Goal: Task Accomplishment & Management: Manage account settings

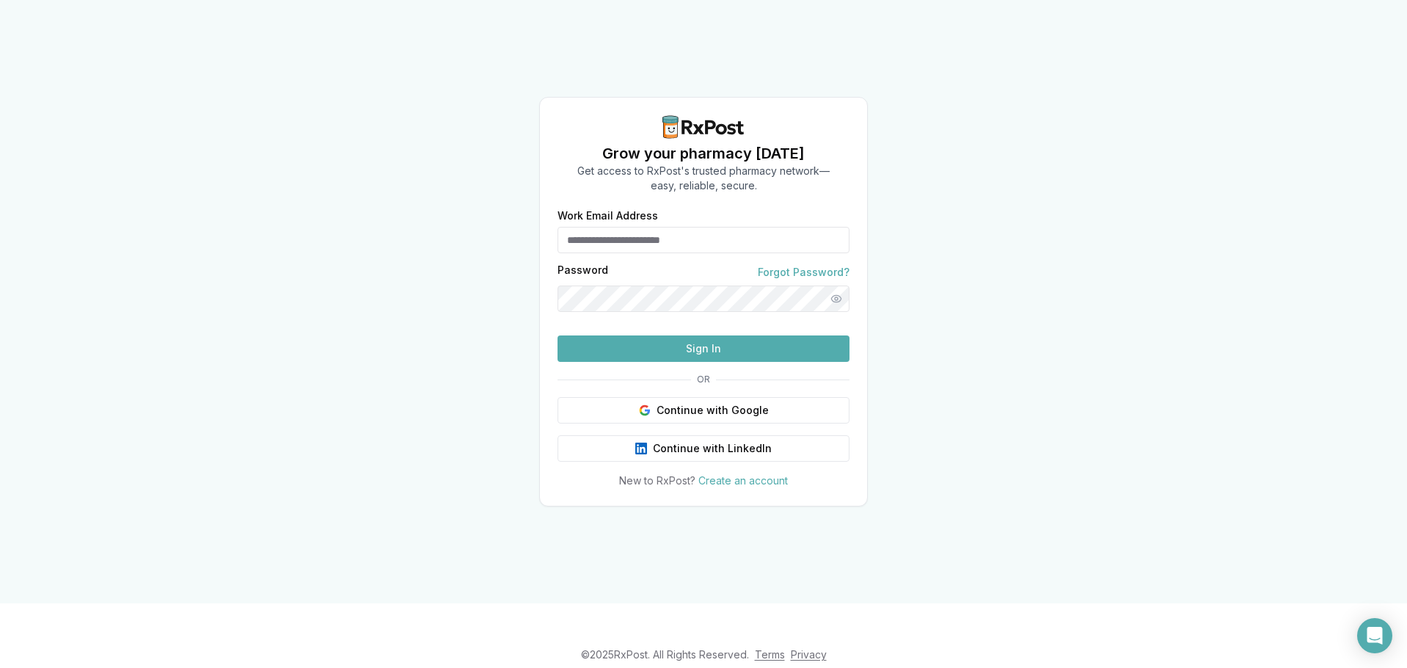
type input "**********"
click at [758, 362] on button "Sign In" at bounding box center [704, 348] width 292 height 26
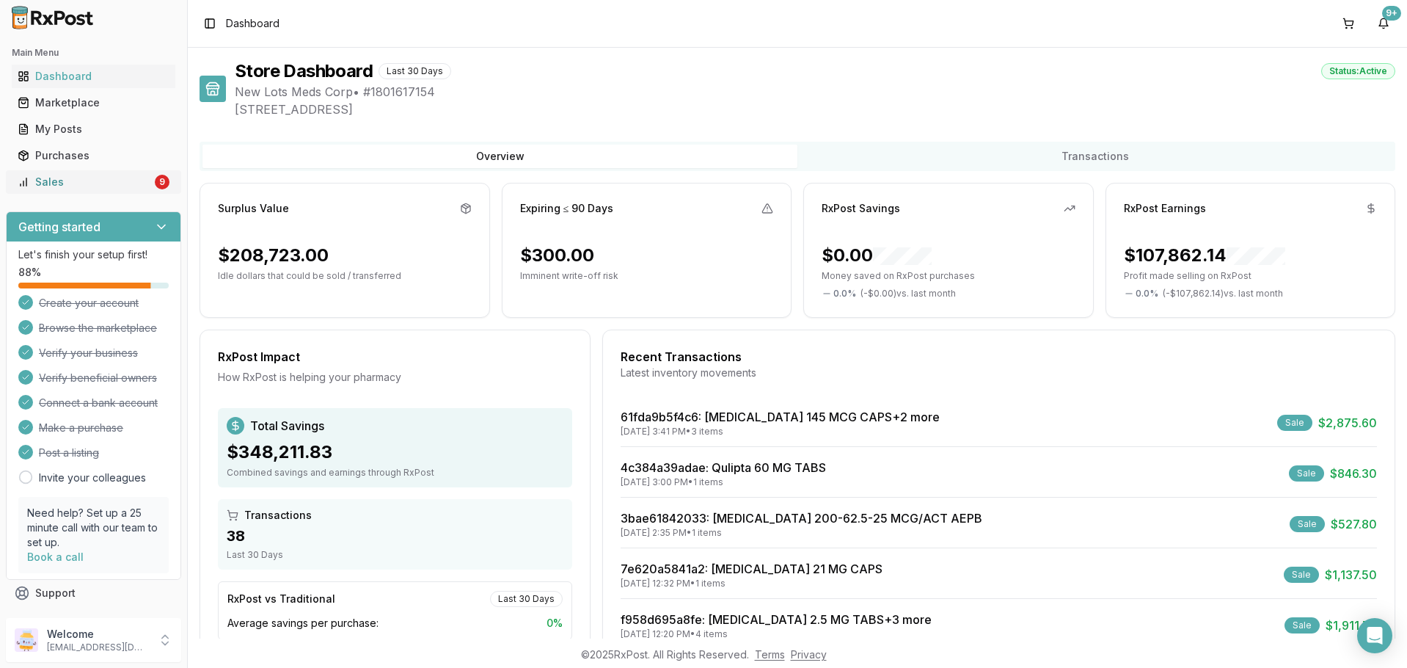
click at [137, 175] on div "Sales" at bounding box center [85, 182] width 134 height 15
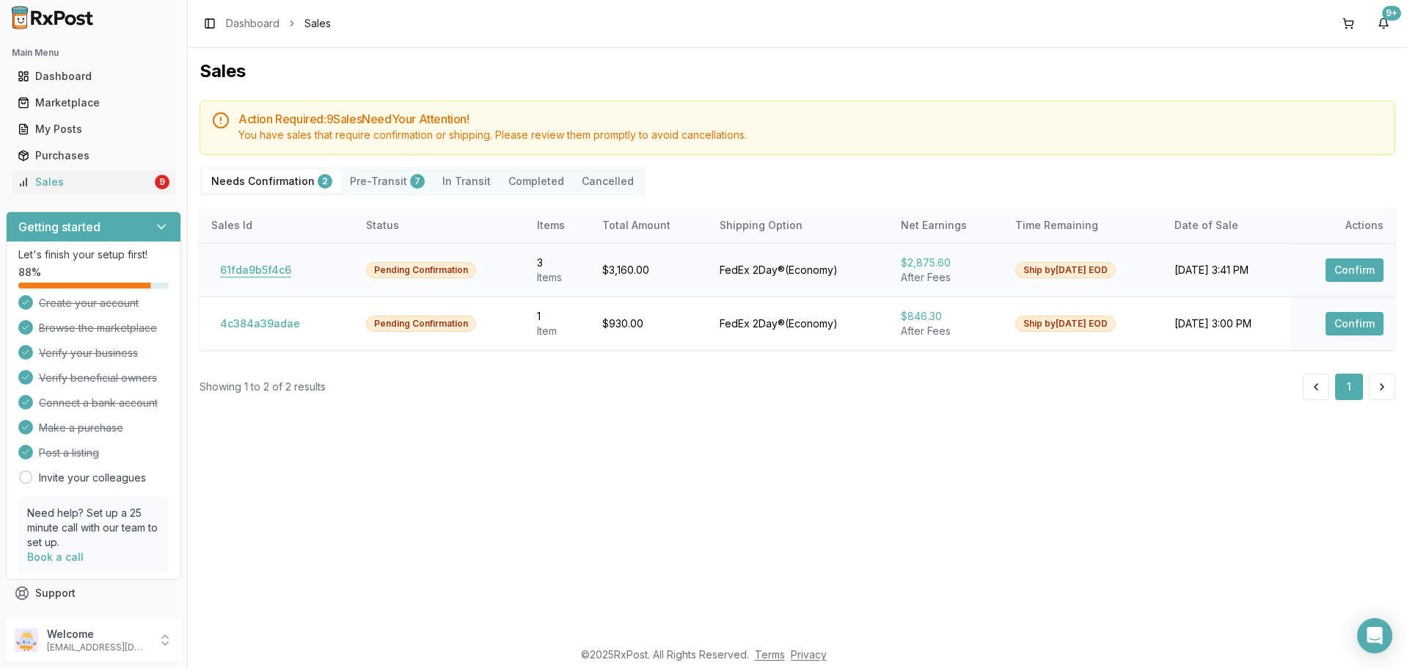
click at [283, 269] on button "61fda9b5f4c6" at bounding box center [255, 269] width 89 height 23
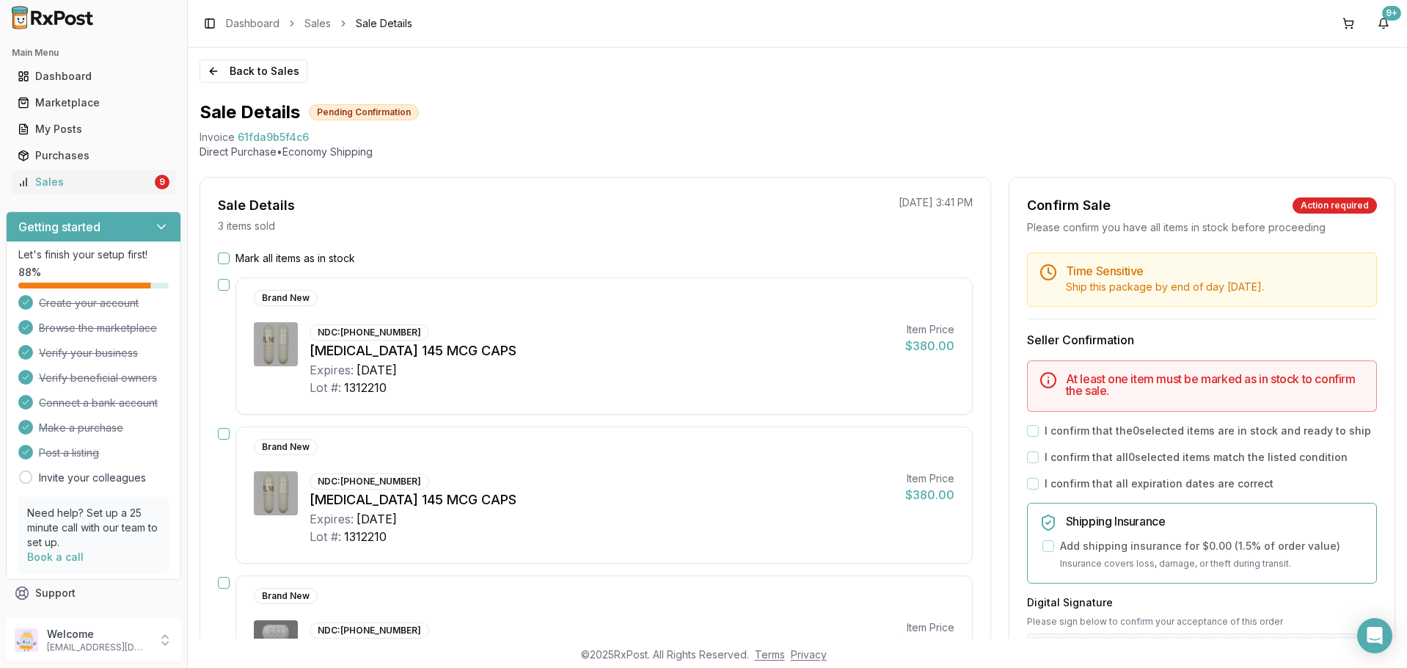
click at [221, 260] on button "Mark all items as in stock" at bounding box center [224, 258] width 12 height 12
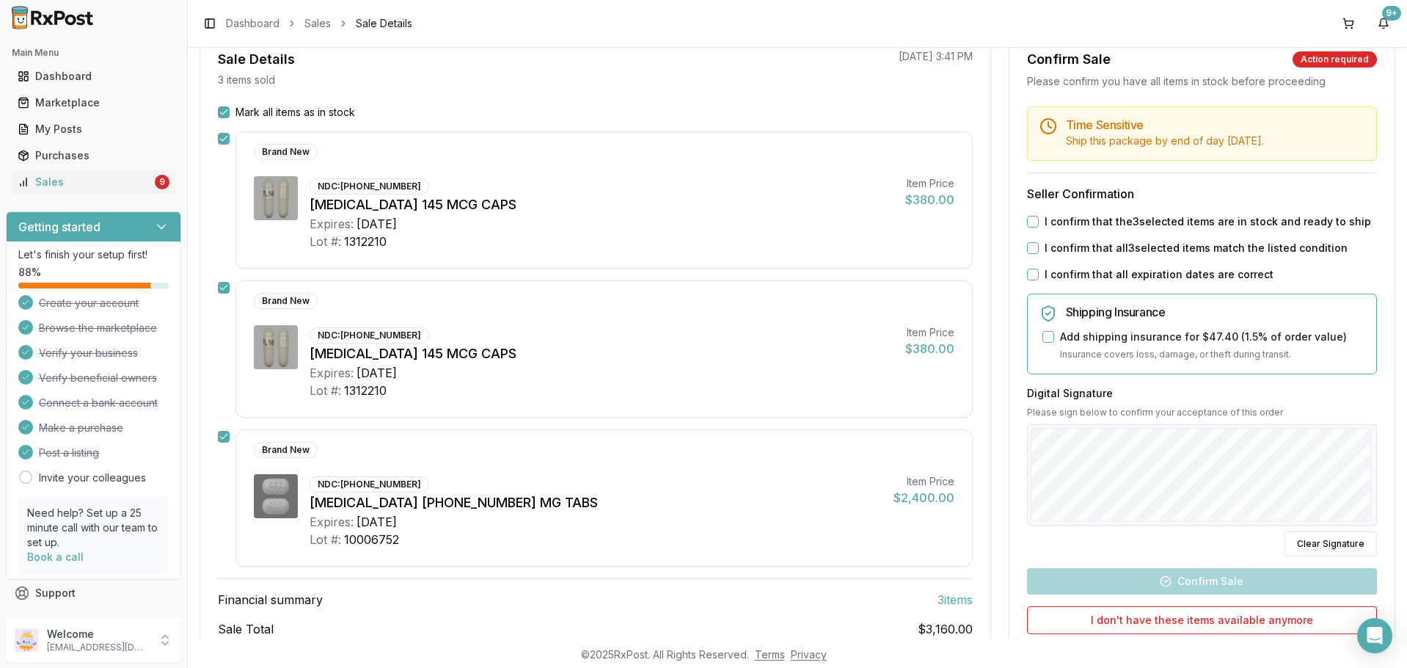
scroll to position [147, 0]
click at [1027, 224] on button "I confirm that the 3 selected items are in stock and ready to ship" at bounding box center [1033, 221] width 12 height 12
click at [1027, 251] on button "I confirm that all 3 selected items match the listed condition" at bounding box center [1033, 247] width 12 height 12
click at [1033, 271] on button "I confirm that all expiration dates are correct" at bounding box center [1033, 274] width 12 height 12
click at [1081, 443] on div "Digital Signature Please sign below to confirm your acceptance of this order Cl…" at bounding box center [1202, 470] width 350 height 170
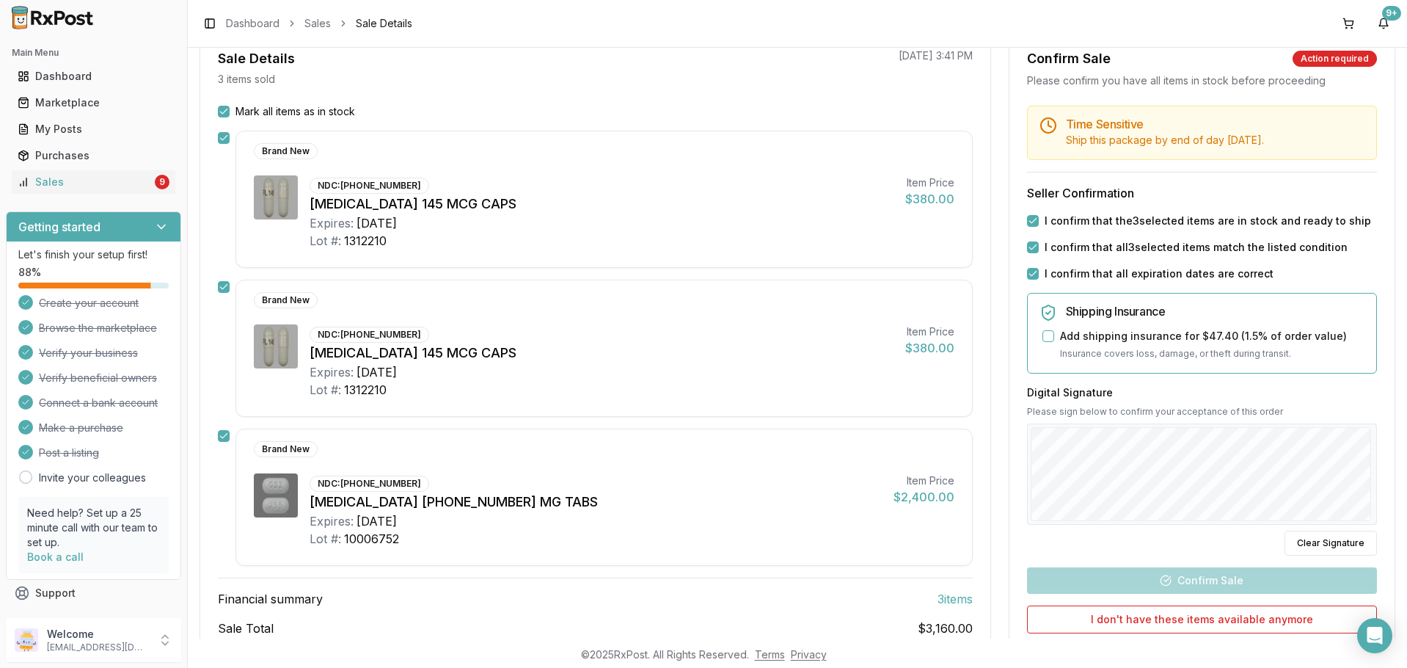
click at [1236, 391] on h3 "Digital Signature" at bounding box center [1202, 392] width 350 height 15
click at [1230, 580] on button "Confirm Sale" at bounding box center [1202, 580] width 350 height 26
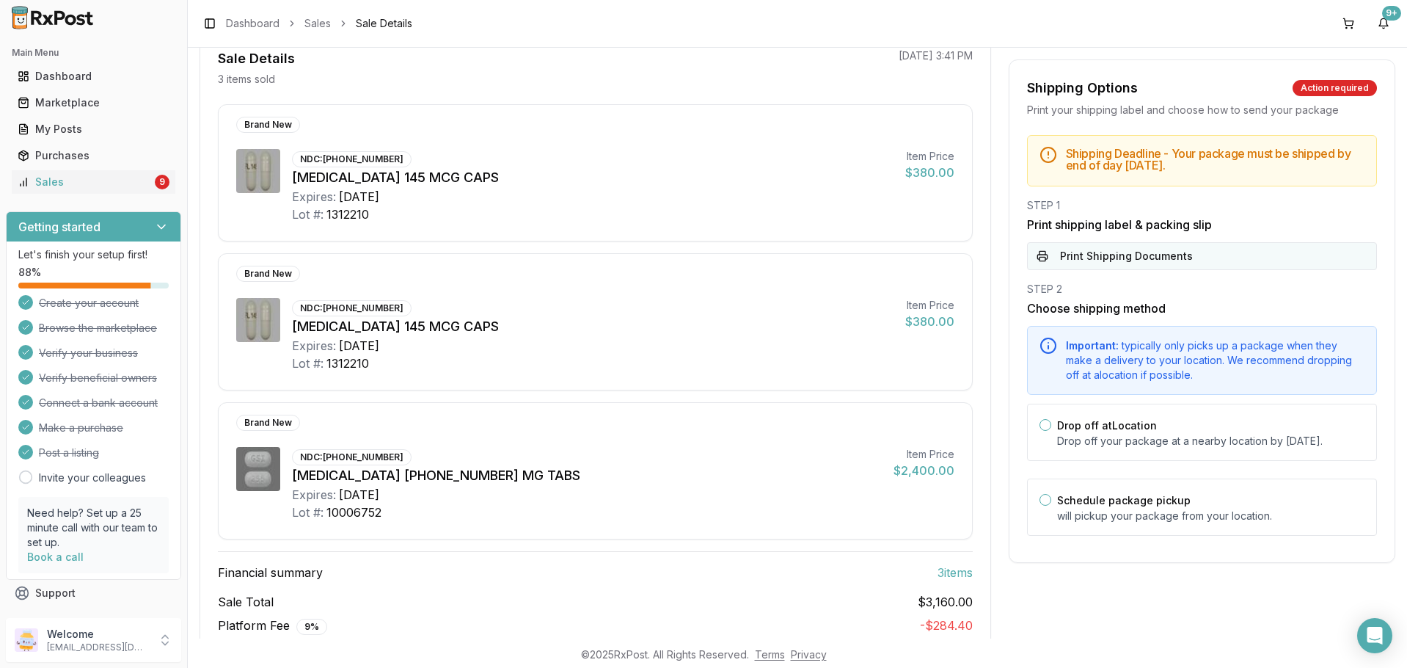
click at [1092, 262] on button "Print Shipping Documents" at bounding box center [1202, 256] width 350 height 28
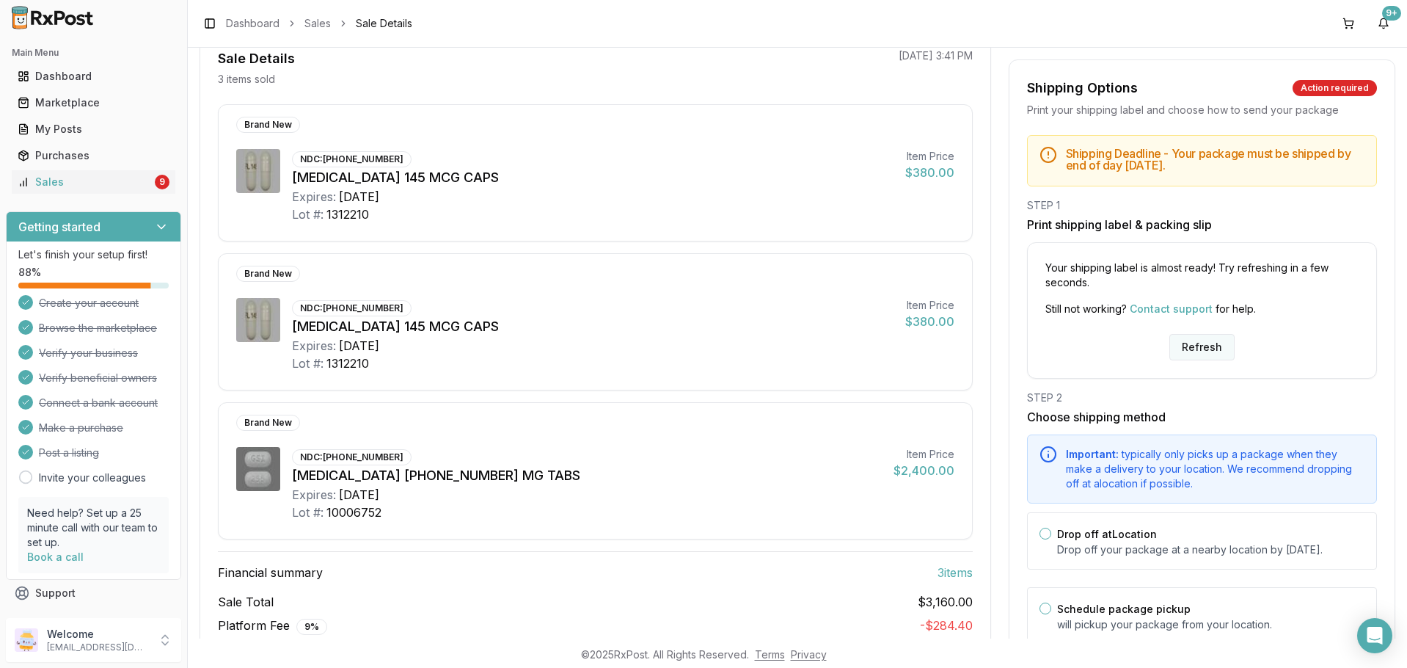
click at [1203, 341] on button "Refresh" at bounding box center [1201, 347] width 65 height 26
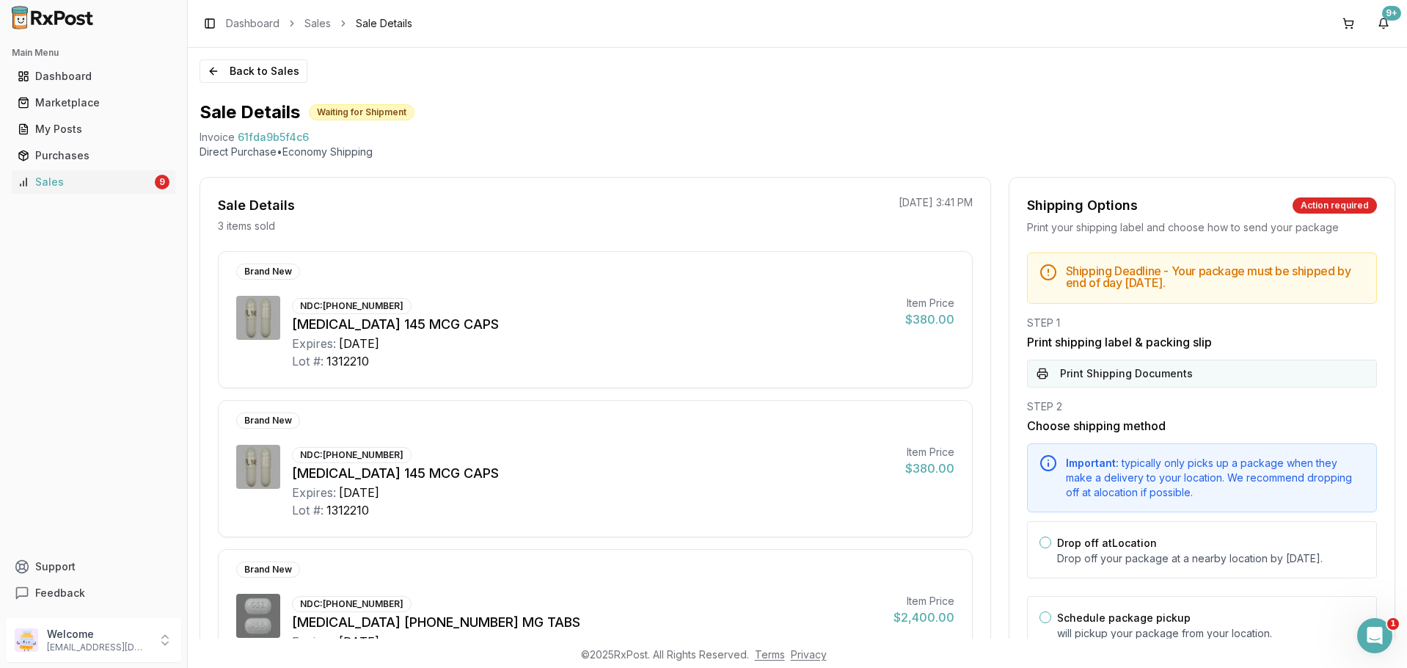
click at [1143, 365] on button "Print Shipping Documents" at bounding box center [1202, 373] width 350 height 28
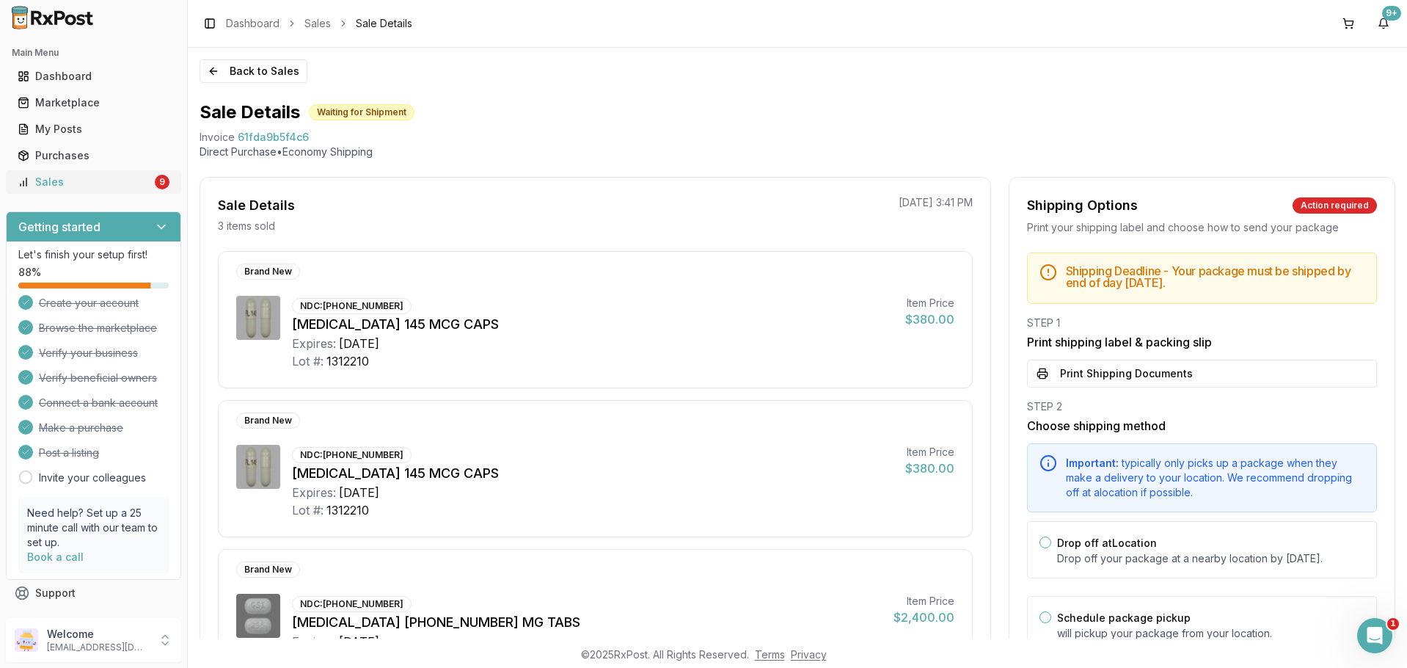
click at [40, 180] on div "Sales" at bounding box center [85, 182] width 134 height 15
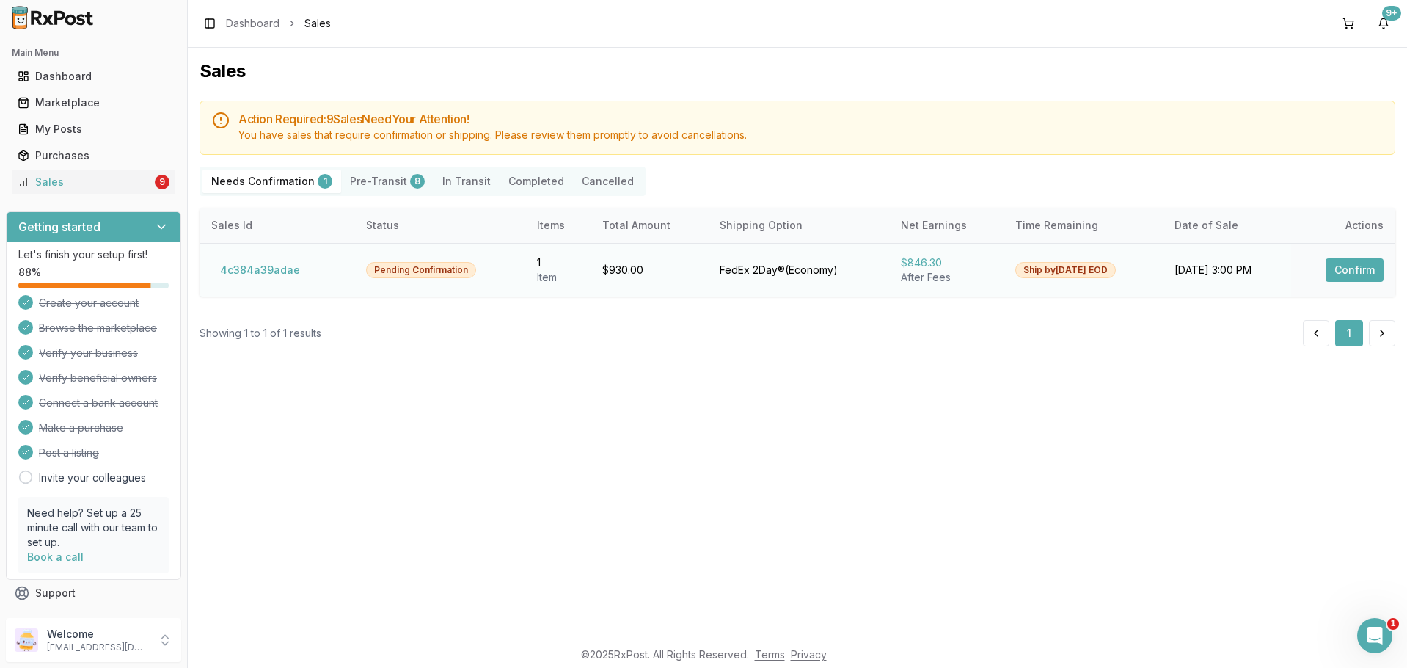
click at [275, 274] on button "4c384a39adae" at bounding box center [260, 269] width 98 height 23
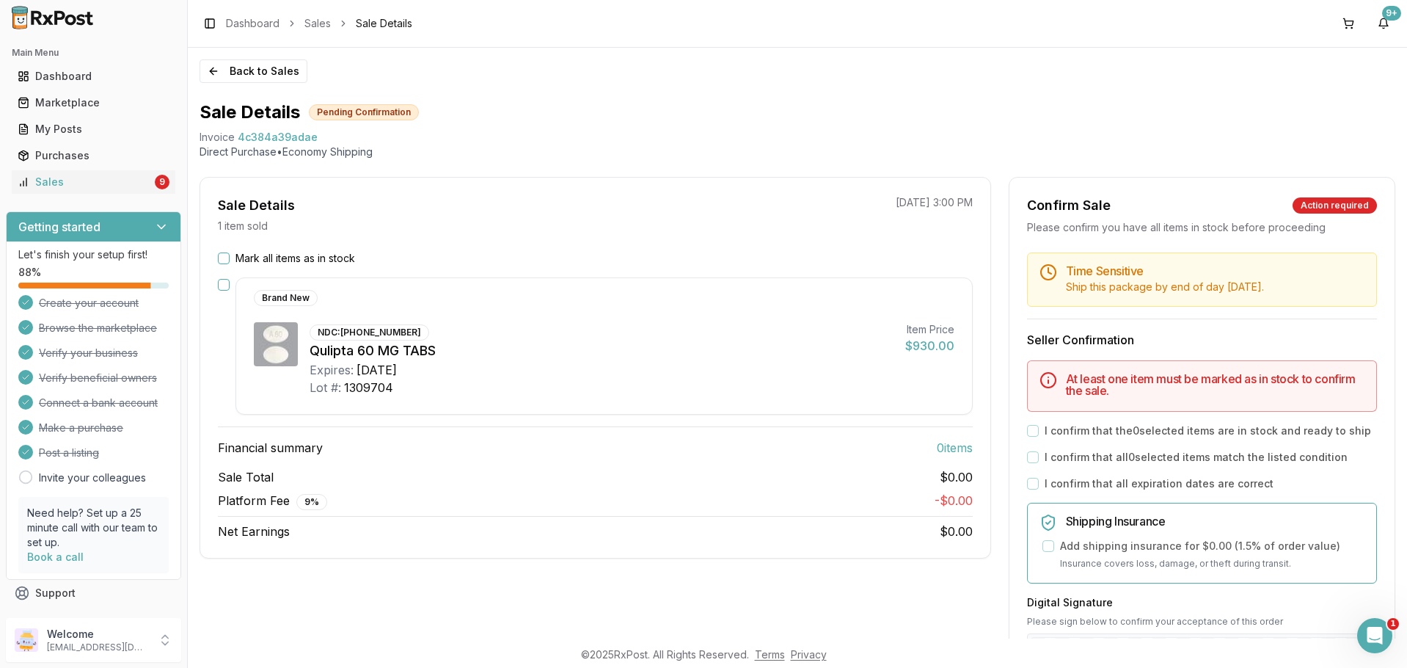
click at [222, 285] on button "button" at bounding box center [224, 285] width 12 height 12
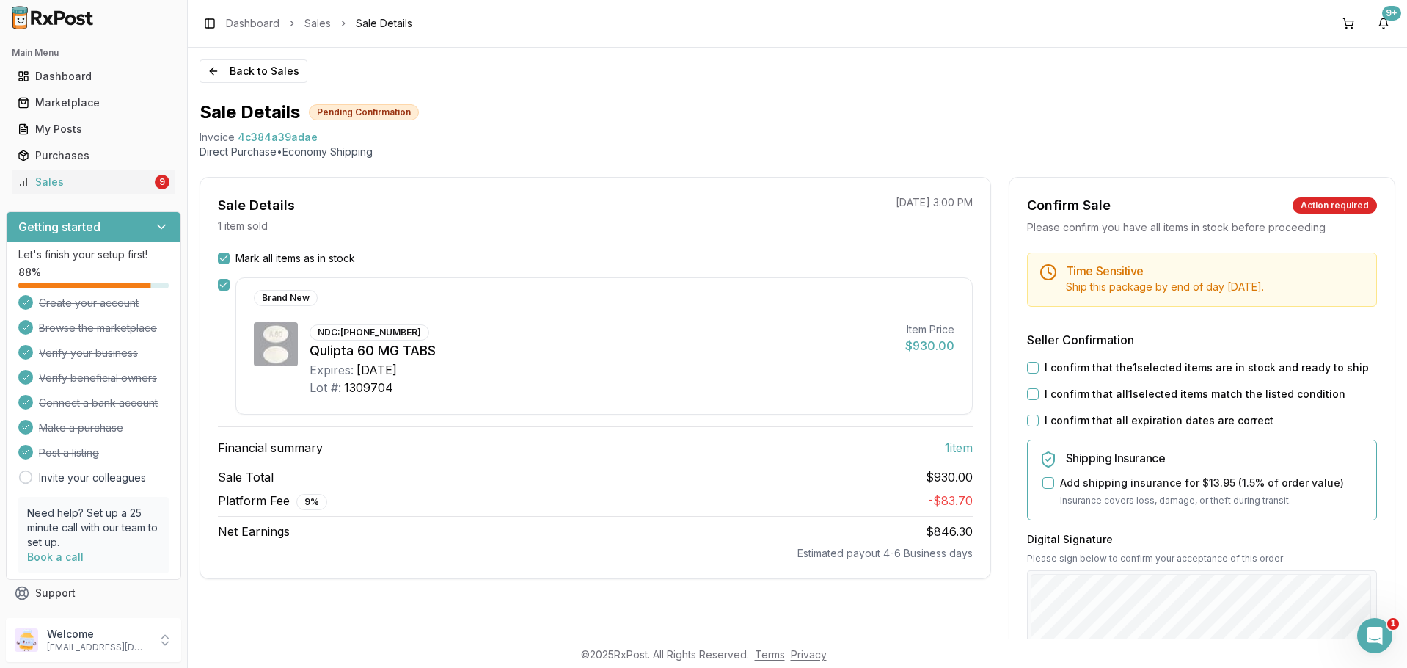
click at [1030, 364] on button "I confirm that the 1 selected items are in stock and ready to ship" at bounding box center [1033, 368] width 12 height 12
click at [1029, 401] on div "I confirm that all 1 selected items match the listed condition" at bounding box center [1202, 394] width 350 height 15
click at [1029, 397] on button "I confirm that all 1 selected items match the listed condition" at bounding box center [1033, 394] width 12 height 12
click at [1030, 417] on button "I confirm that all expiration dates are correct" at bounding box center [1033, 420] width 12 height 12
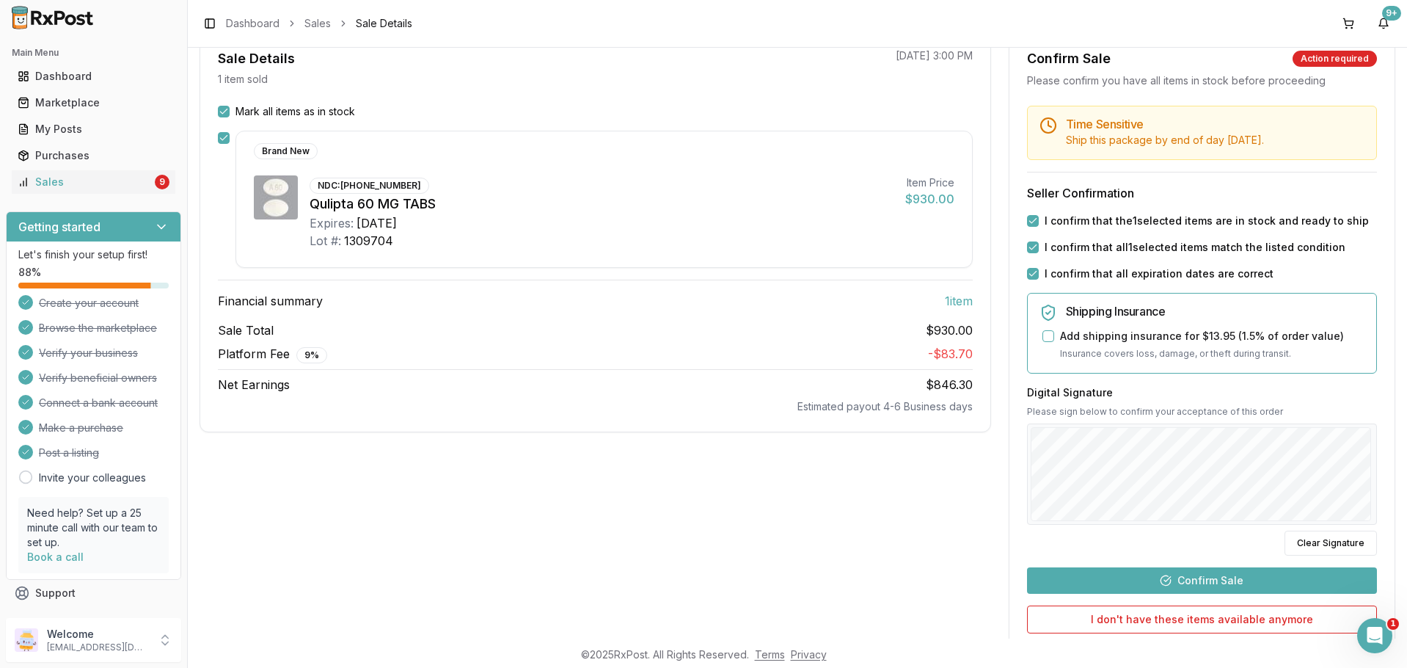
click at [1241, 579] on button "Confirm Sale" at bounding box center [1202, 580] width 350 height 26
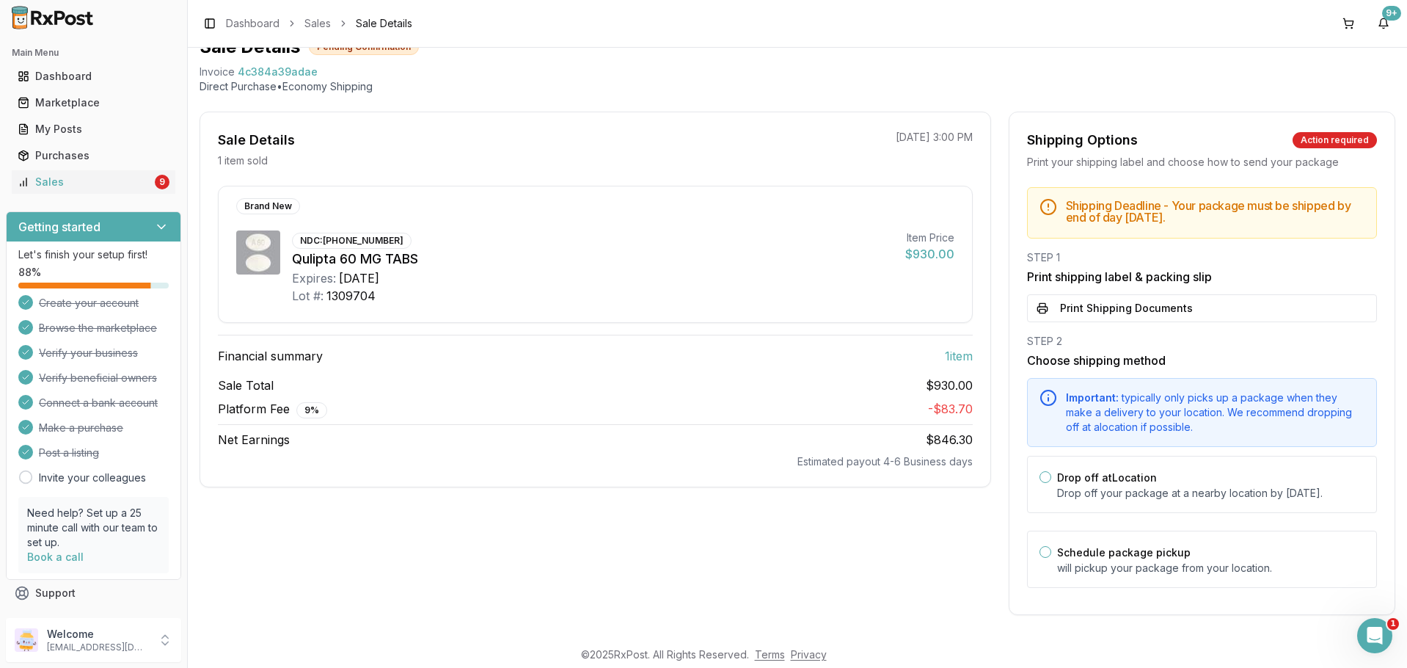
scroll to position [80, 0]
click at [1062, 294] on button "Print Shipping Documents" at bounding box center [1202, 308] width 350 height 28
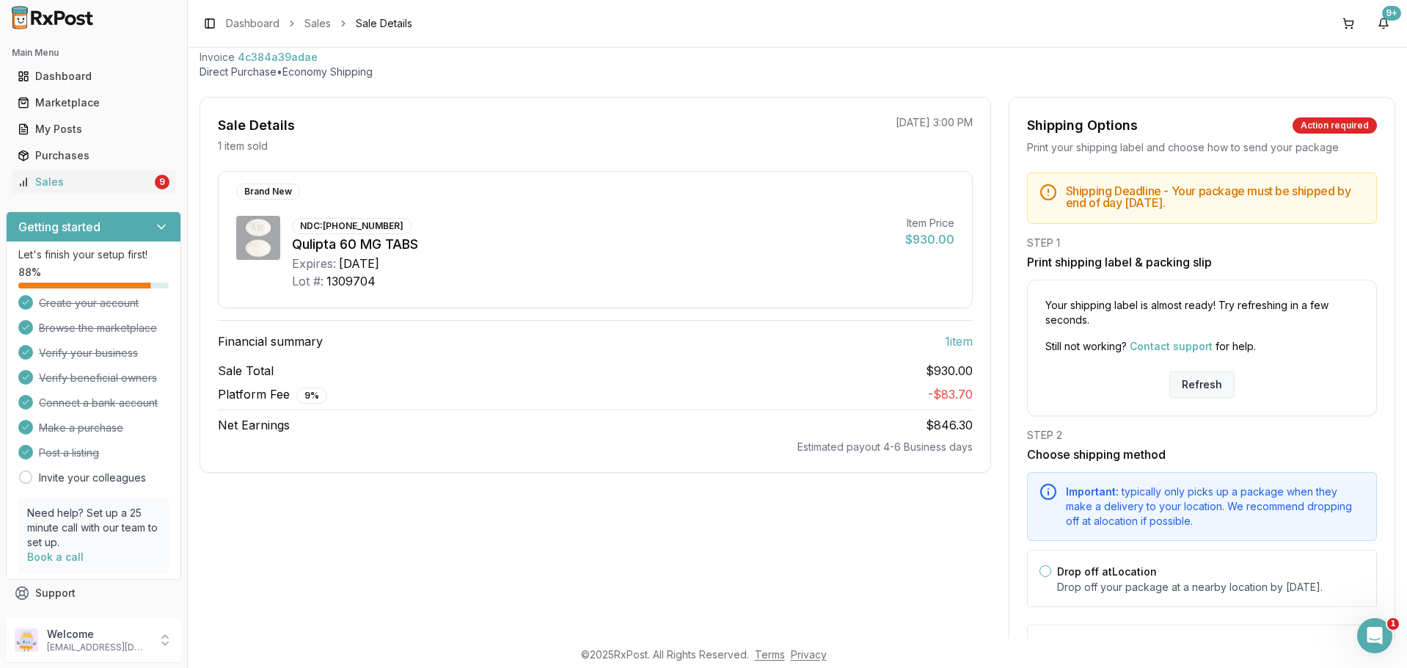
click at [1201, 387] on button "Refresh" at bounding box center [1201, 384] width 65 height 26
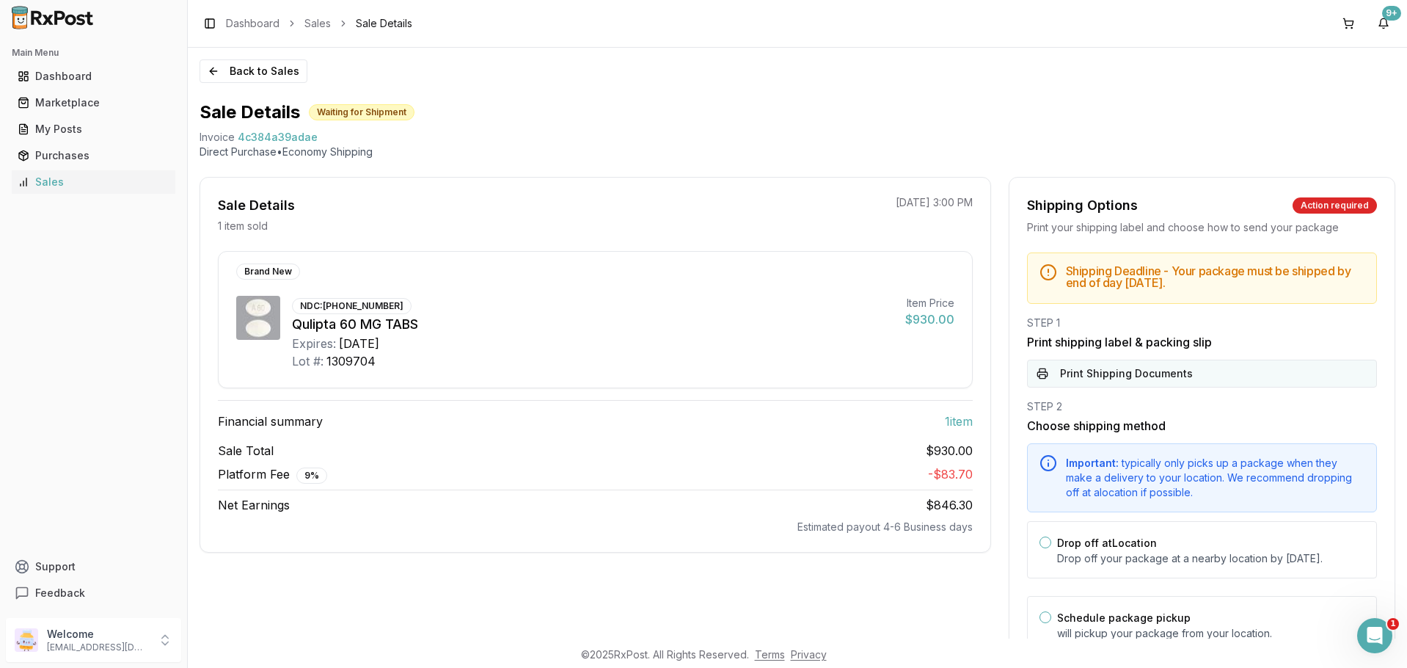
click at [1117, 365] on button "Print Shipping Documents" at bounding box center [1202, 373] width 350 height 28
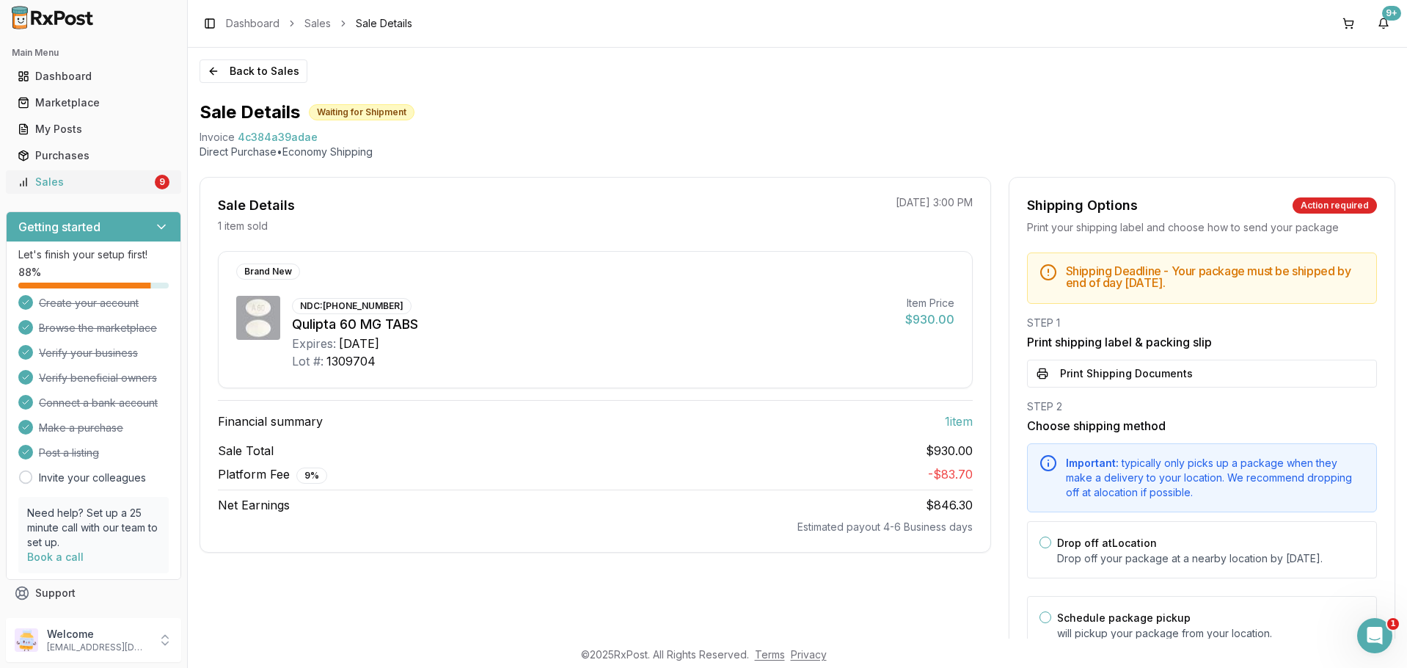
click at [30, 172] on link "Sales 9" at bounding box center [94, 182] width 164 height 26
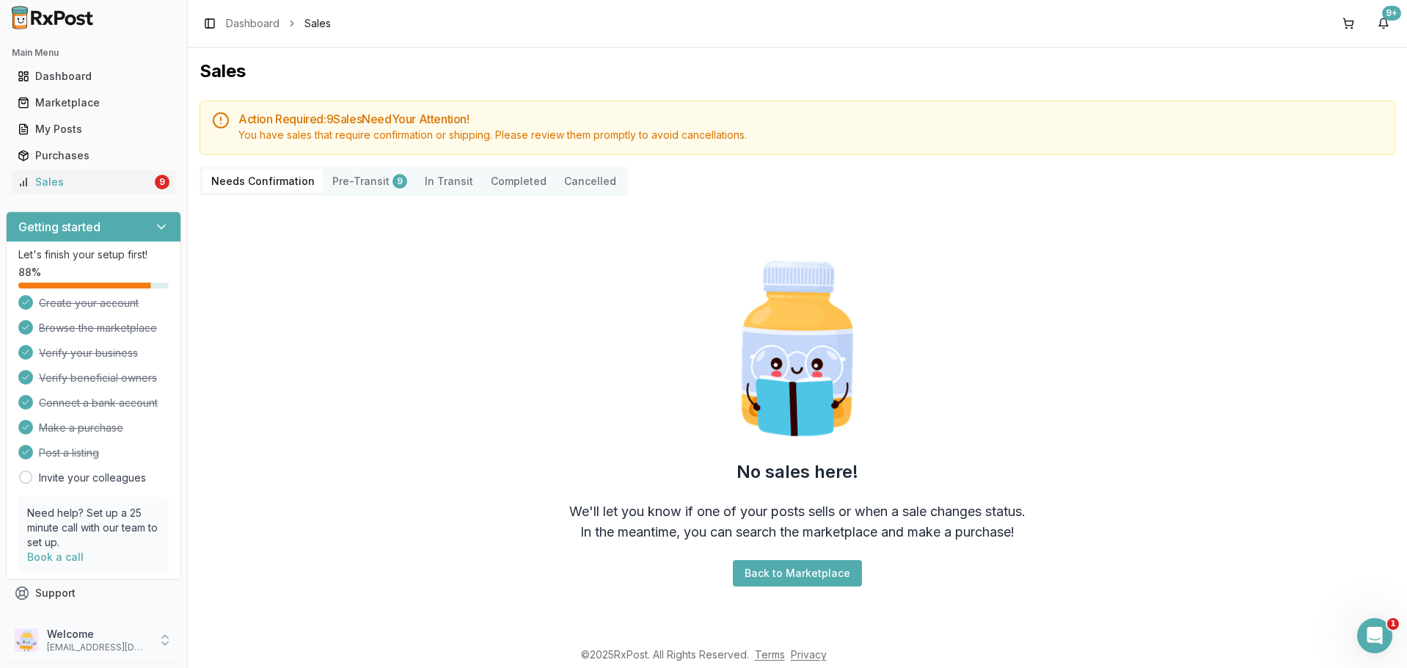
click at [115, 652] on p "[EMAIL_ADDRESS][DOMAIN_NAME]" at bounding box center [98, 647] width 102 height 12
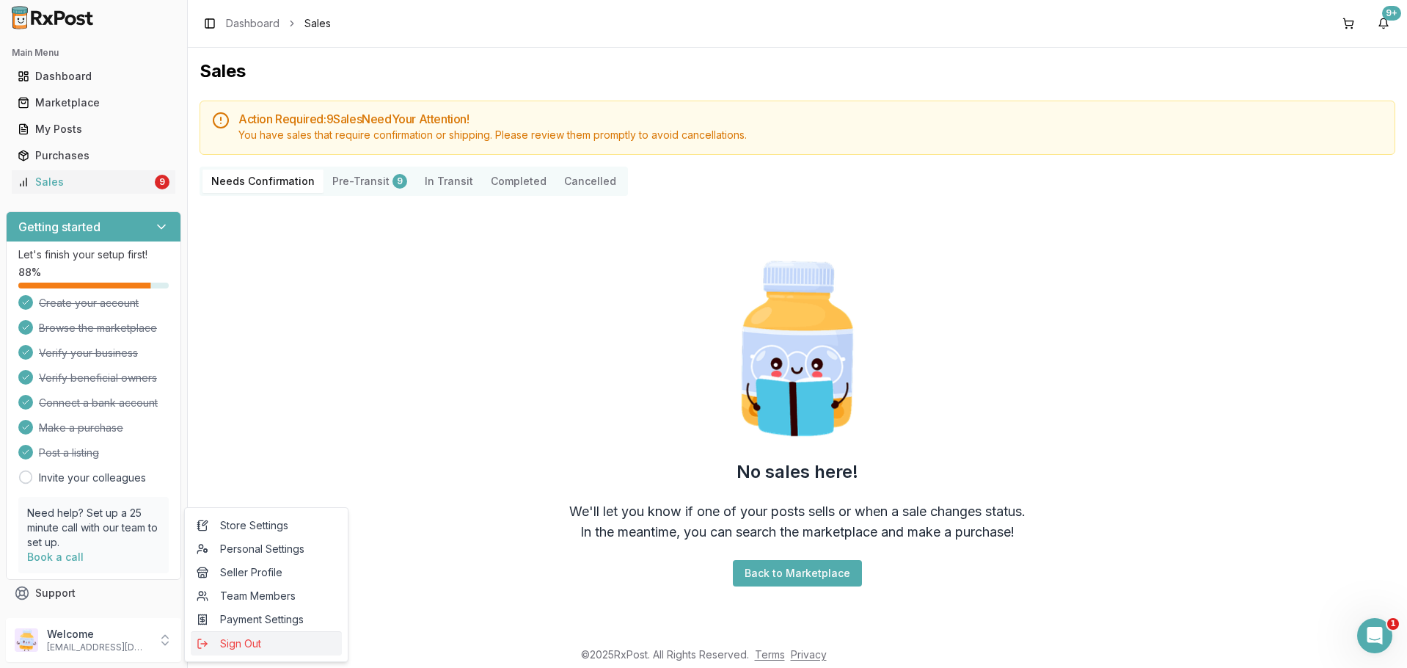
click at [201, 649] on span "Sign Out" at bounding box center [266, 643] width 139 height 15
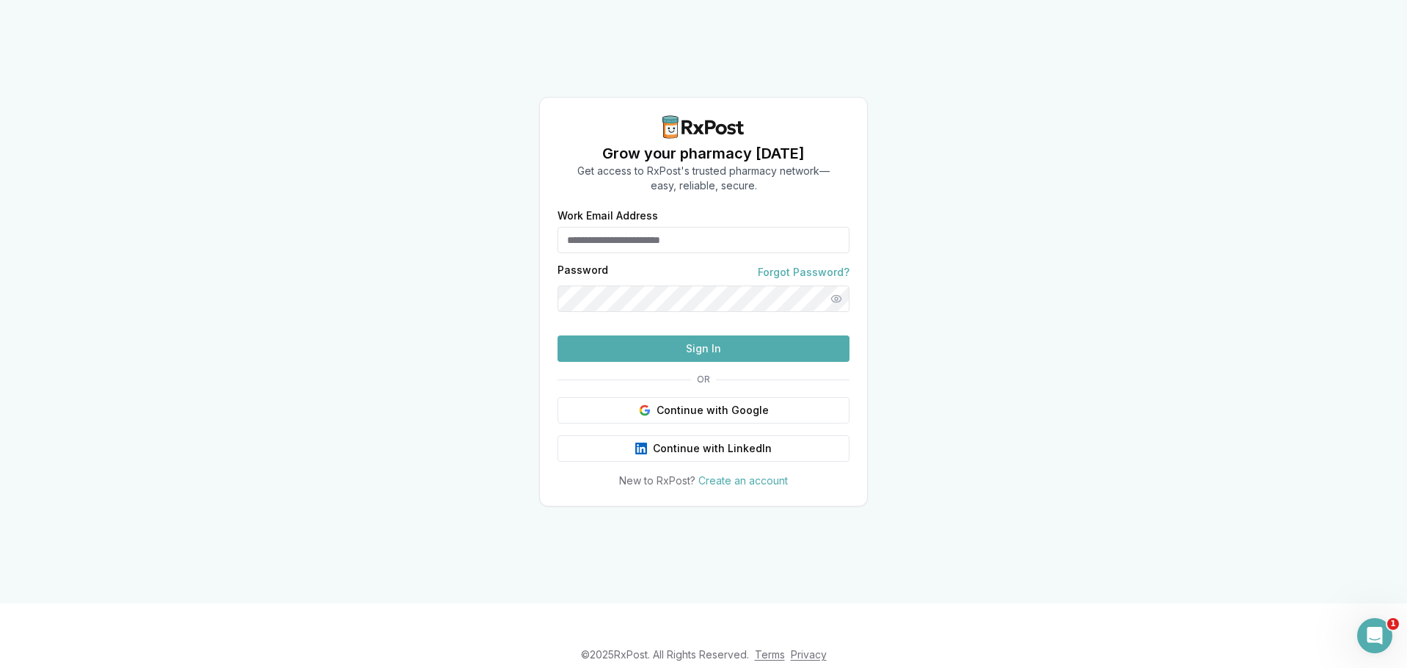
type input "**********"
click at [622, 362] on button "Sign In" at bounding box center [704, 348] width 292 height 26
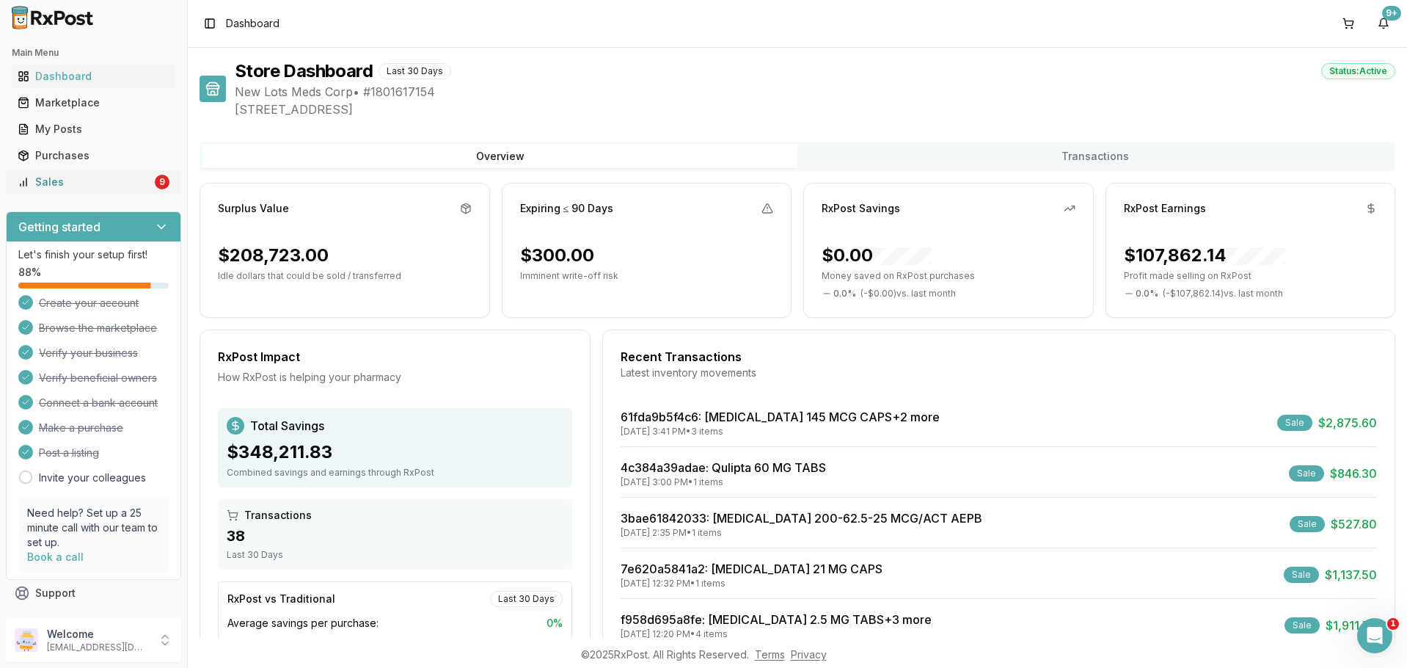
click at [53, 185] on div "Sales" at bounding box center [85, 182] width 134 height 15
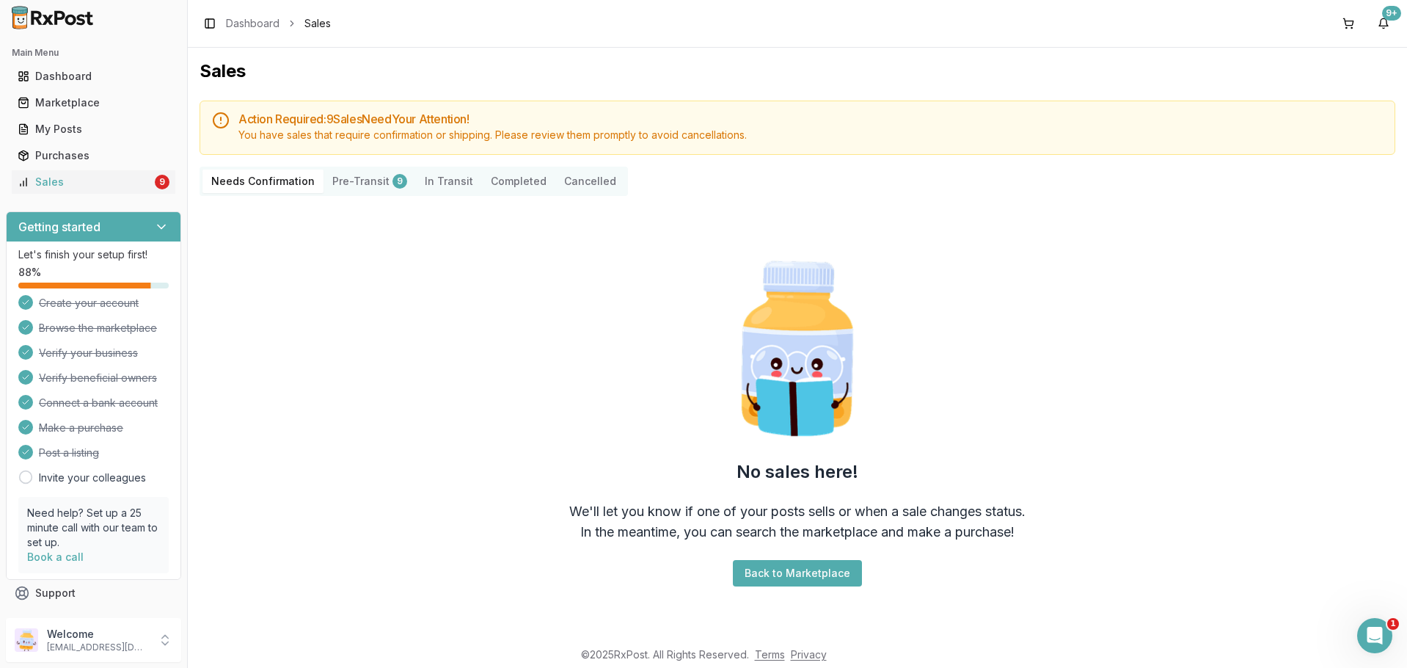
click at [375, 183] on button "Pre-Transit 9" at bounding box center [370, 180] width 92 height 23
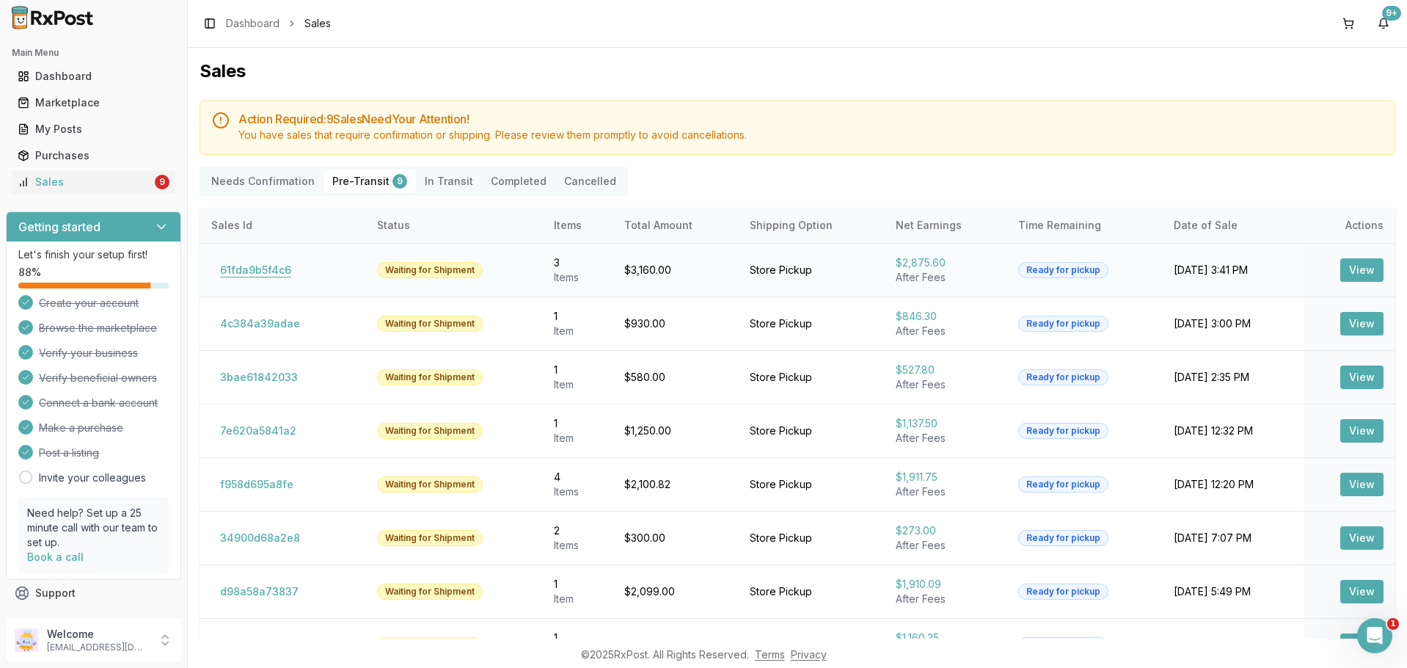
click at [283, 266] on button "61fda9b5f4c6" at bounding box center [255, 269] width 89 height 23
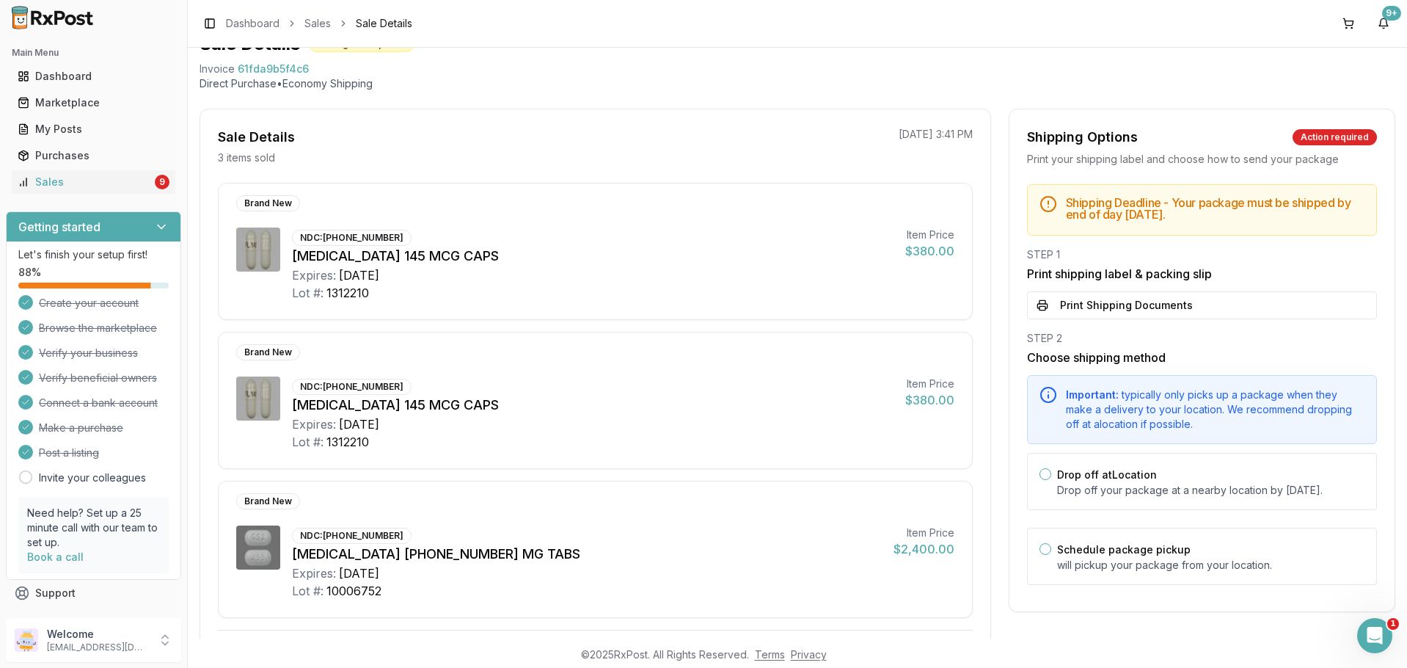
scroll to position [147, 0]
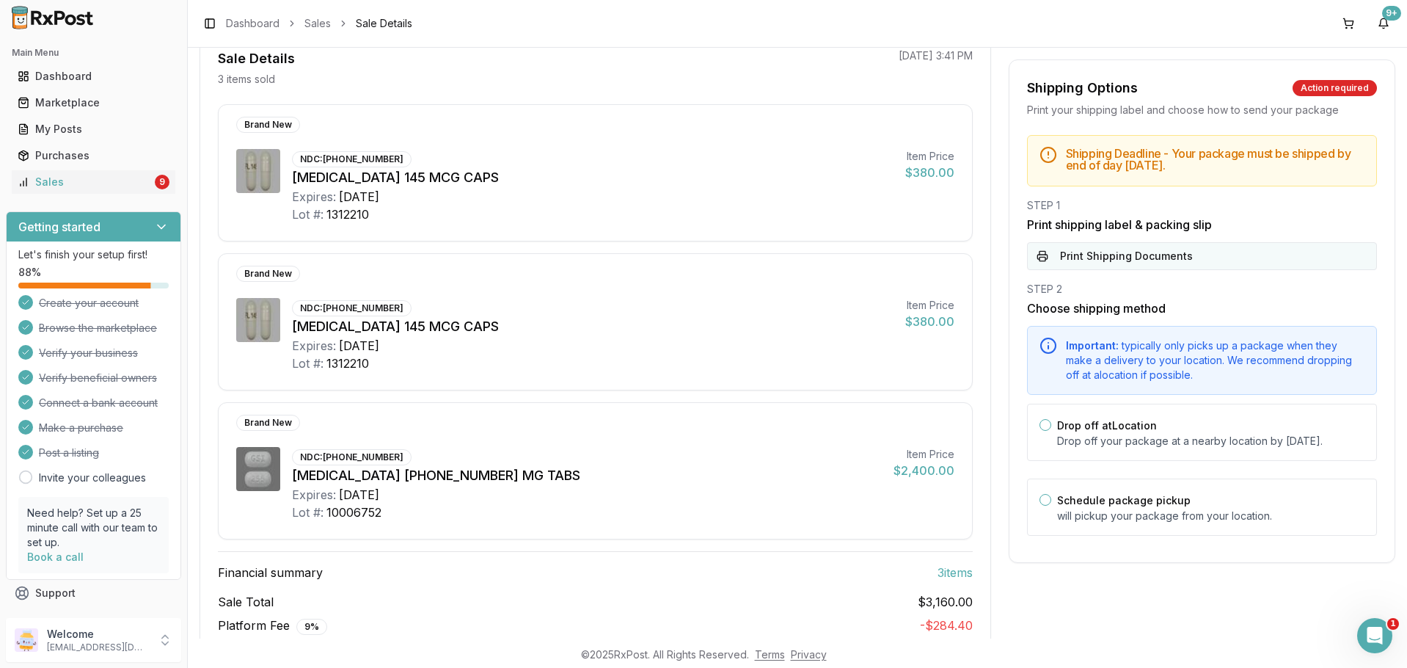
click at [1111, 260] on button "Print Shipping Documents" at bounding box center [1202, 256] width 350 height 28
click at [101, 174] on link "Sales 9" at bounding box center [94, 182] width 164 height 26
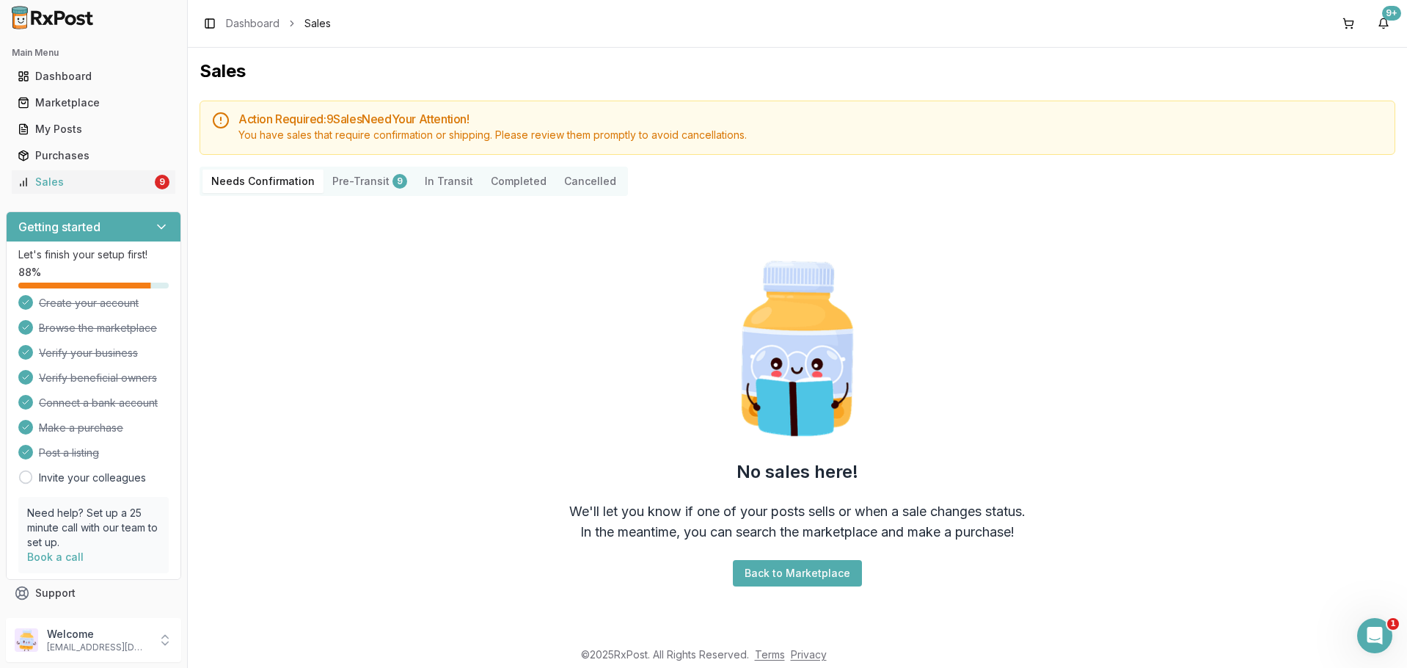
click at [342, 171] on button "Pre-Transit 9" at bounding box center [370, 180] width 92 height 23
click at [374, 174] on button "Pre-Transit 9" at bounding box center [370, 180] width 92 height 23
click at [377, 176] on button "Pre-Transit 9" at bounding box center [370, 180] width 92 height 23
click at [354, 180] on button "Pre-Transit 9" at bounding box center [370, 180] width 92 height 23
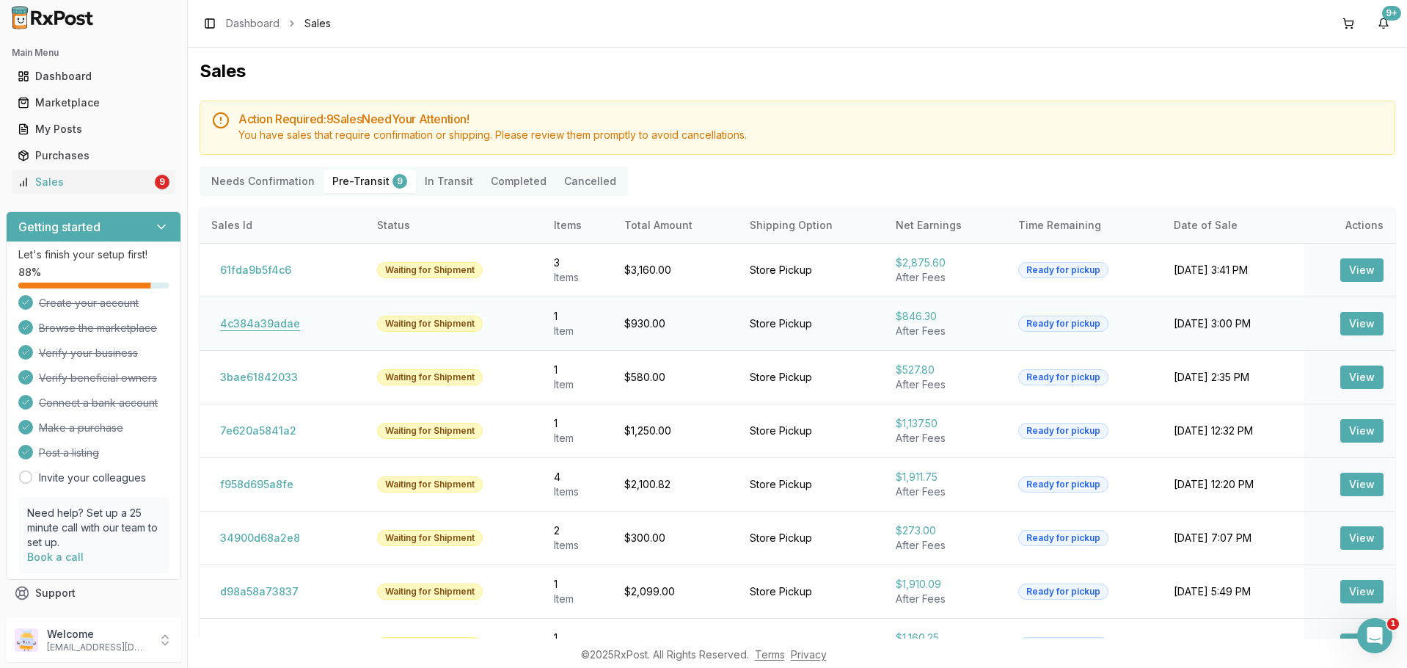
click at [272, 320] on button "4c384a39adae" at bounding box center [260, 323] width 98 height 23
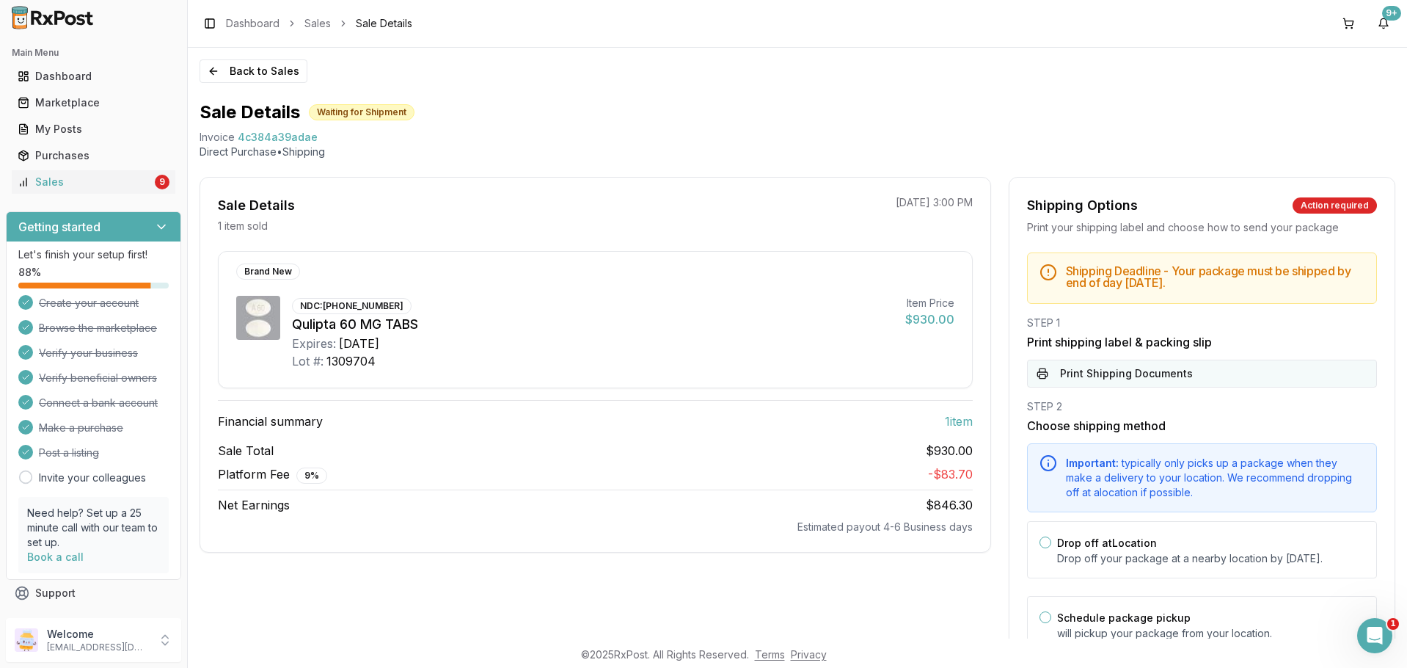
click at [1088, 373] on button "Print Shipping Documents" at bounding box center [1202, 373] width 350 height 28
click at [1136, 367] on button "Print Shipping Documents" at bounding box center [1202, 373] width 350 height 28
click at [121, 172] on link "Sales 9" at bounding box center [94, 182] width 164 height 26
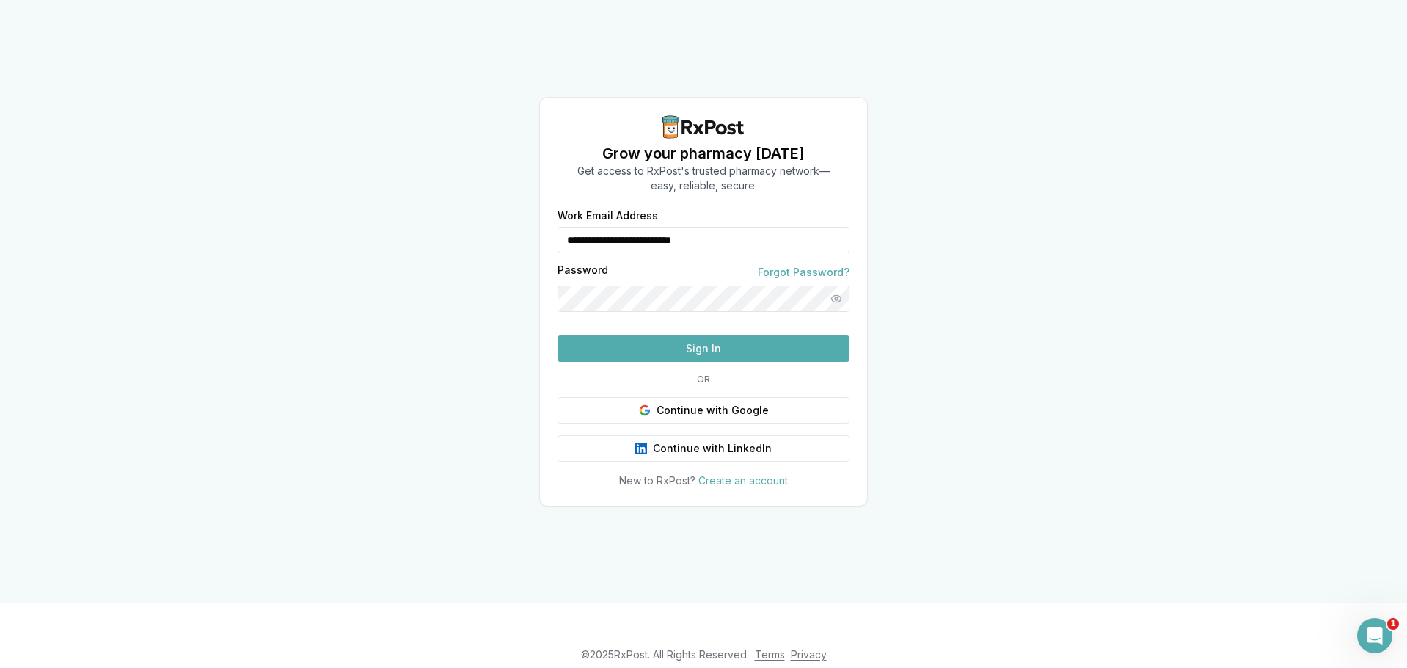
click at [627, 227] on input "**********" at bounding box center [704, 240] width 292 height 26
type input "**********"
click at [638, 362] on button "Sign In" at bounding box center [704, 348] width 292 height 26
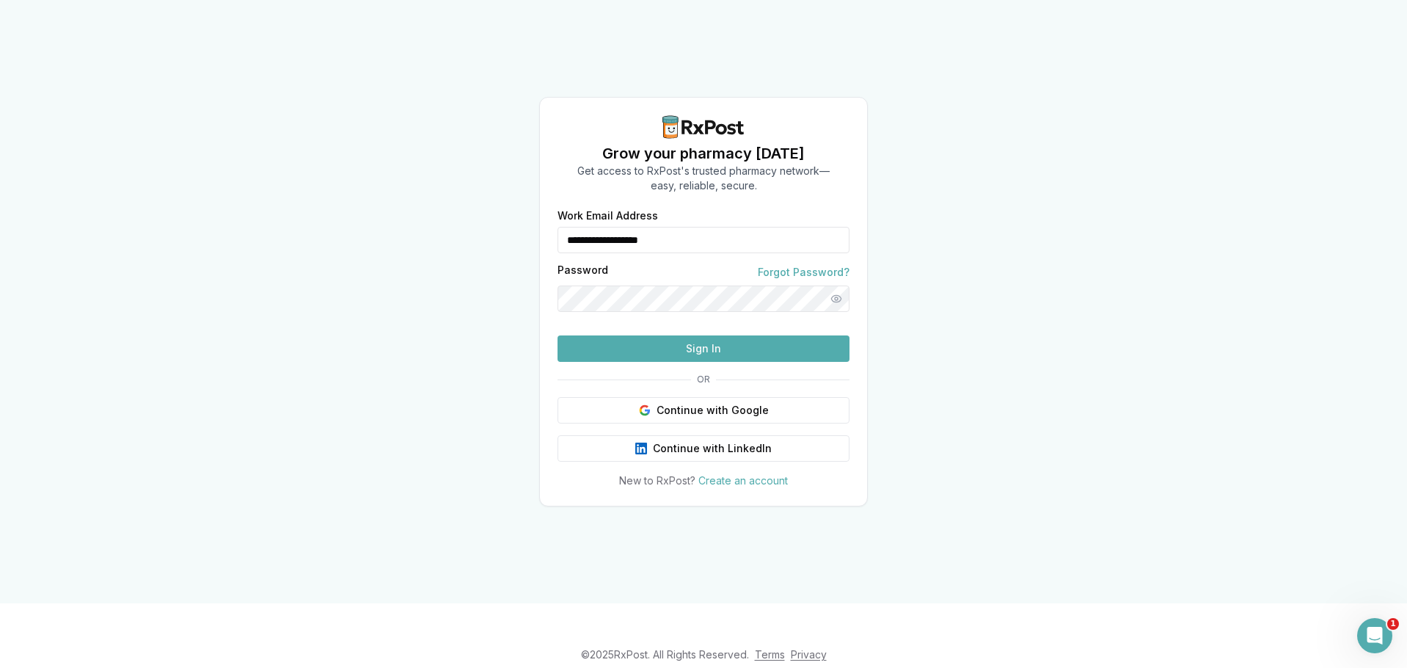
click at [683, 362] on button "Sign In" at bounding box center [704, 348] width 292 height 26
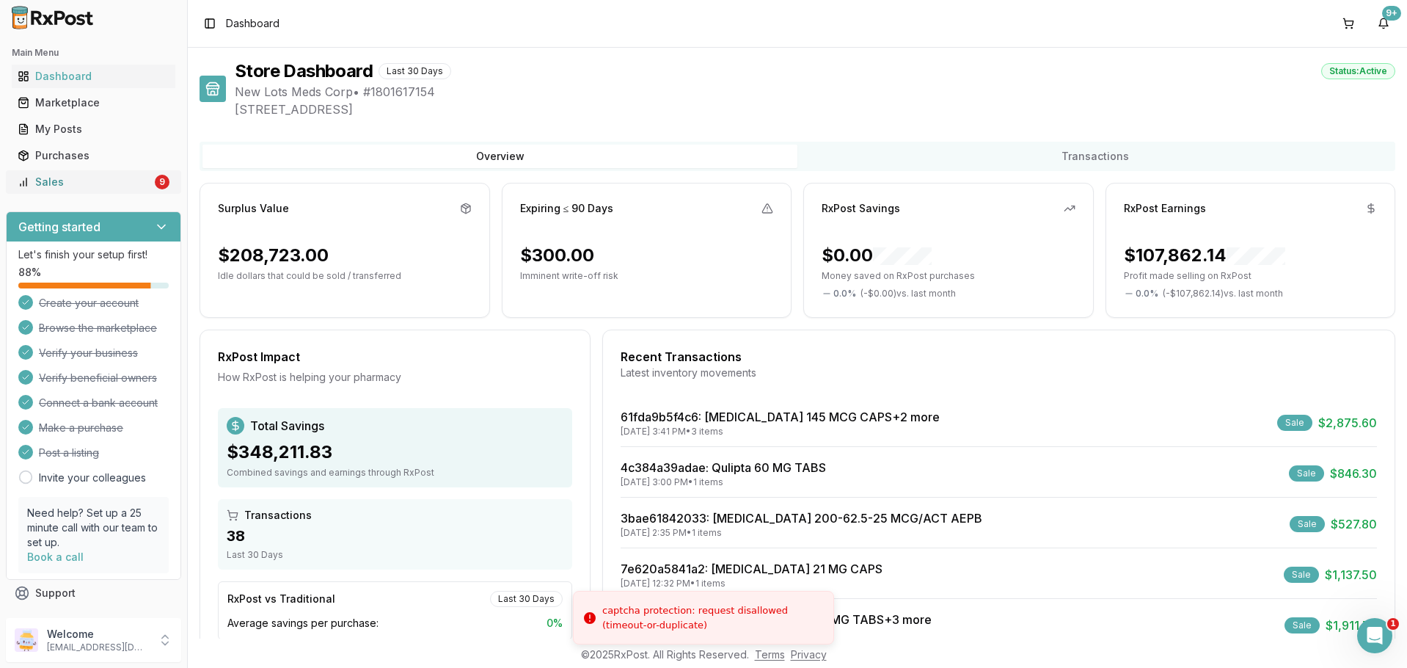
click at [98, 186] on div "Sales" at bounding box center [85, 182] width 134 height 15
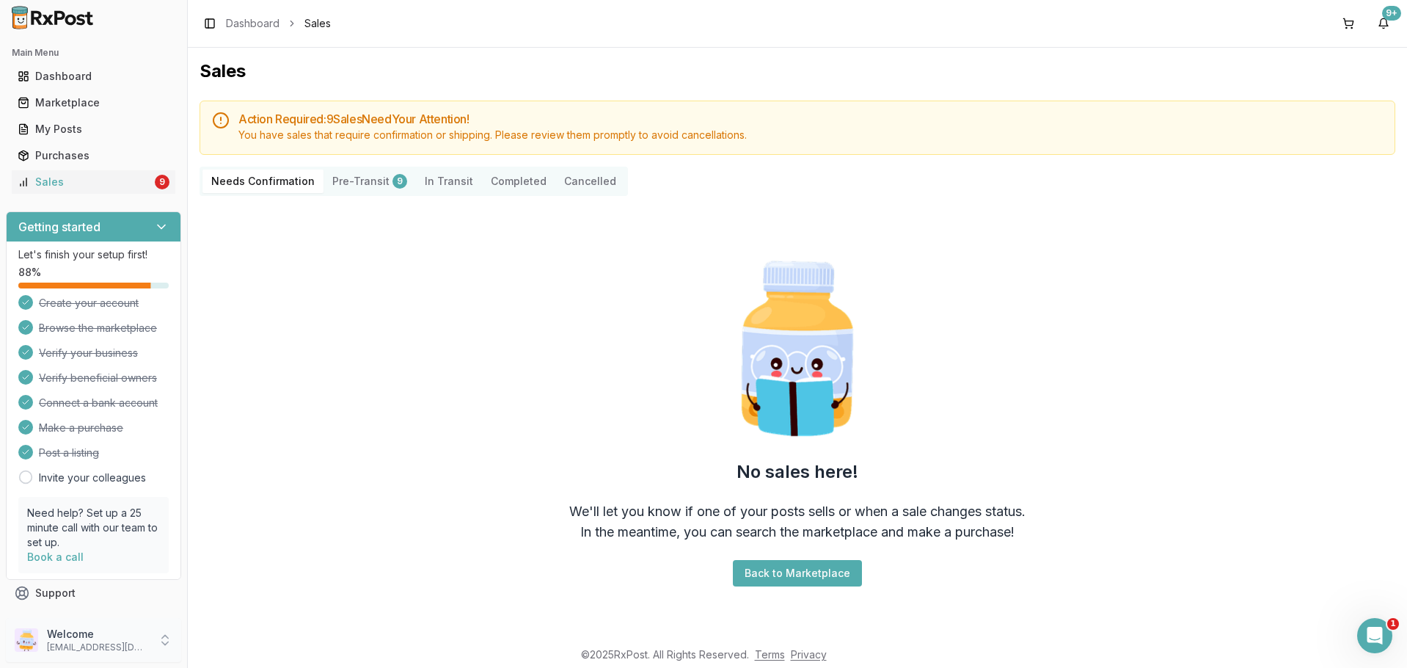
click at [95, 640] on p "Welcome" at bounding box center [98, 634] width 102 height 15
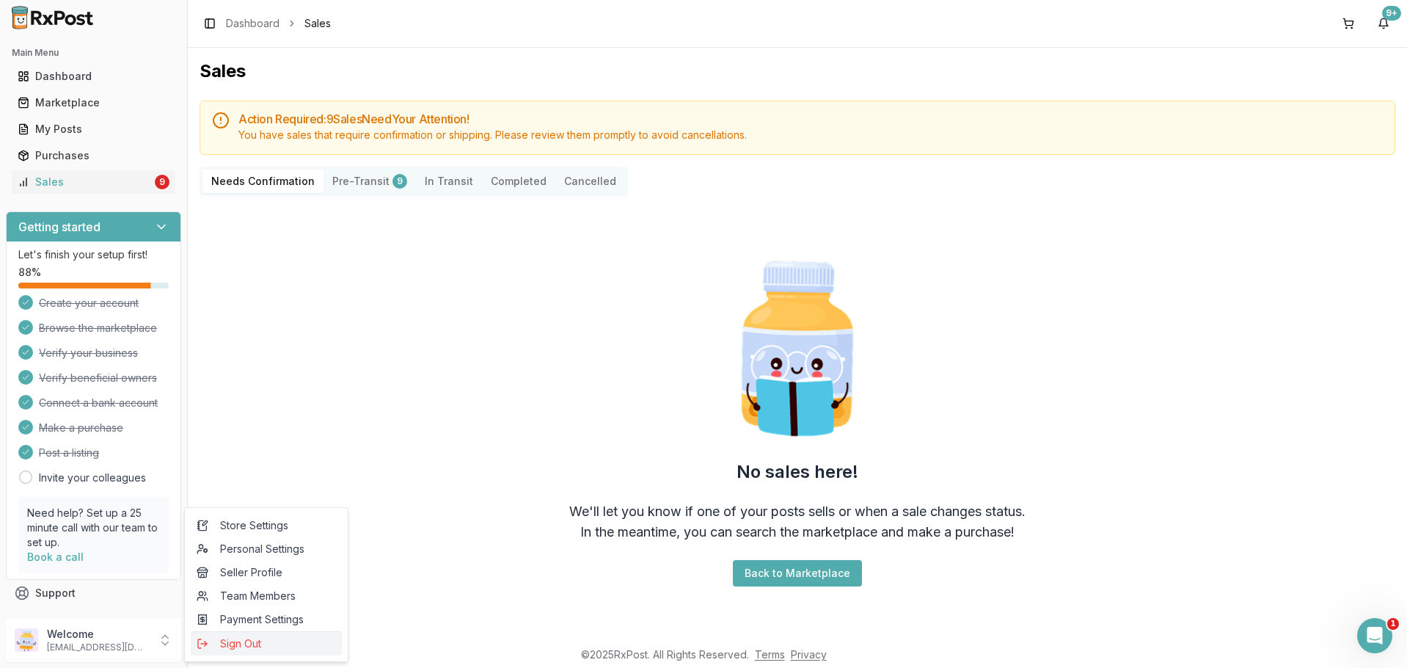
click at [233, 640] on span "Sign Out" at bounding box center [266, 643] width 139 height 15
